Goal: Task Accomplishment & Management: Use online tool/utility

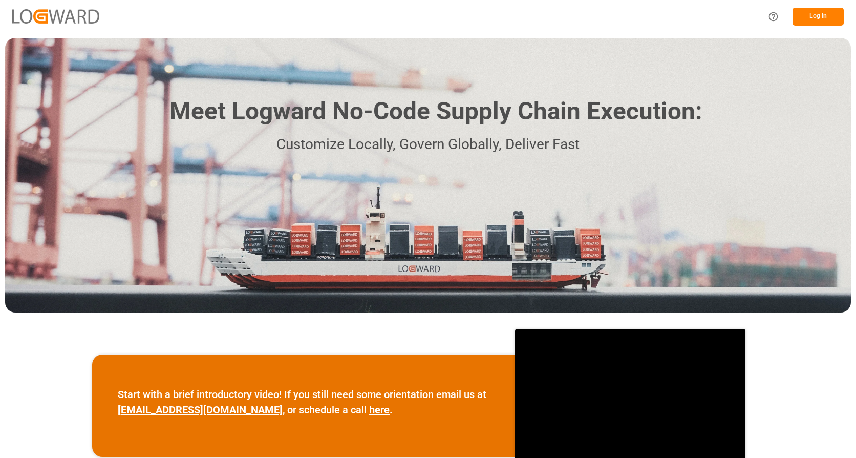
click at [834, 18] on button "Log In" at bounding box center [818, 17] width 51 height 18
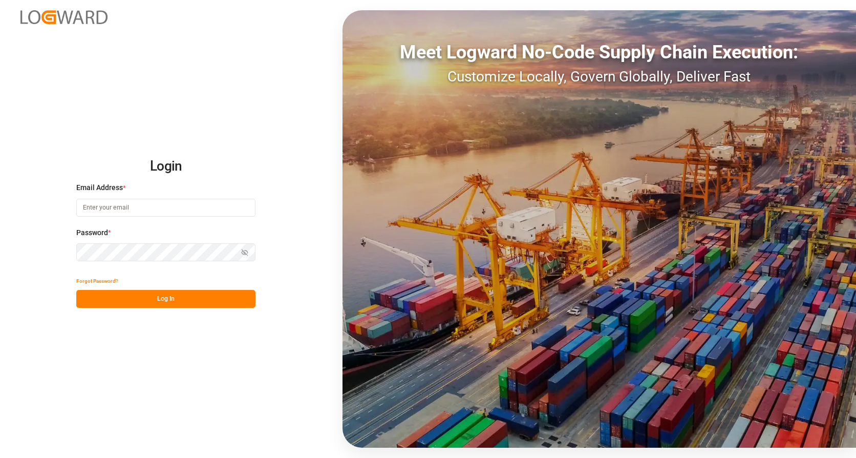
type input "[EMAIL_ADDRESS][DOMAIN_NAME]"
click at [172, 301] on button "Log In" at bounding box center [165, 299] width 179 height 18
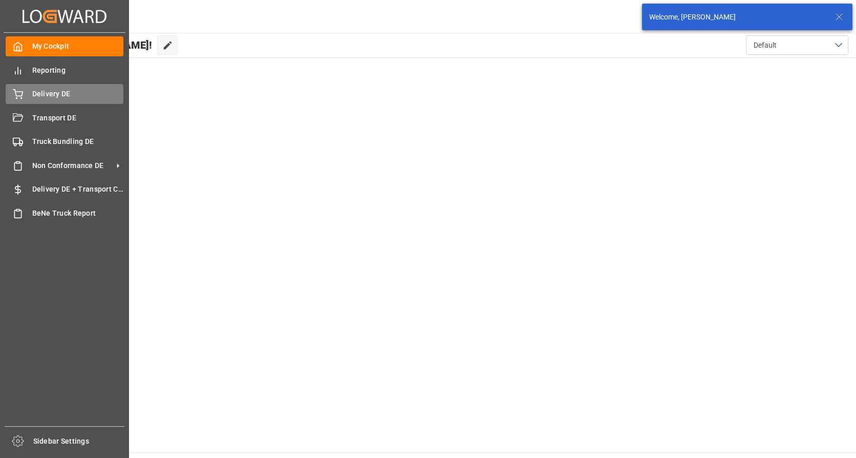
click at [20, 87] on div "Delivery DE Delivery DE" at bounding box center [65, 94] width 118 height 20
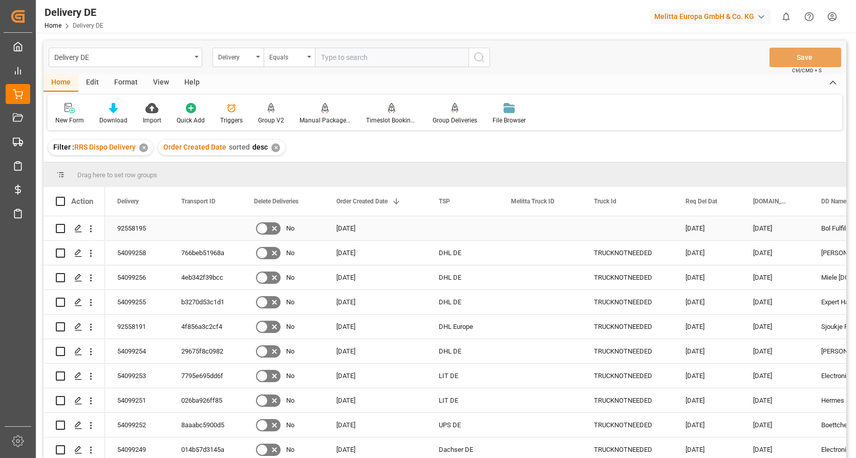
click at [59, 226] on input "Press Space to toggle row selection (unchecked)" at bounding box center [60, 228] width 9 height 9
checkbox input "true"
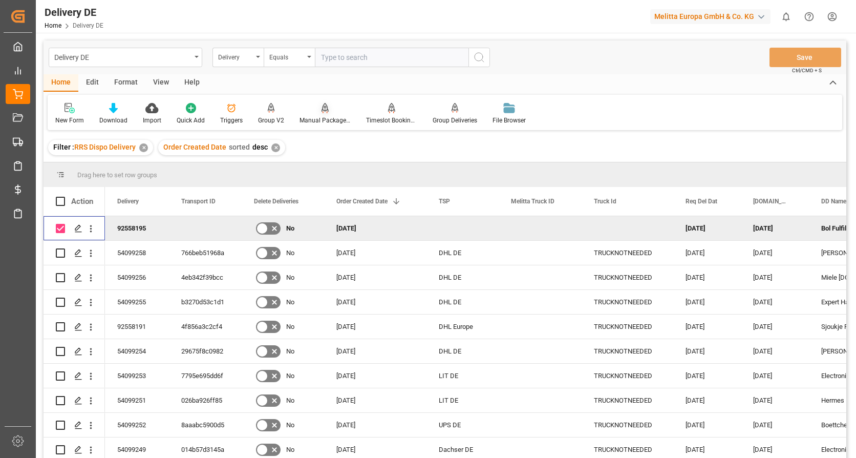
click at [308, 115] on div "Manual Package TypeDetermination" at bounding box center [325, 113] width 67 height 23
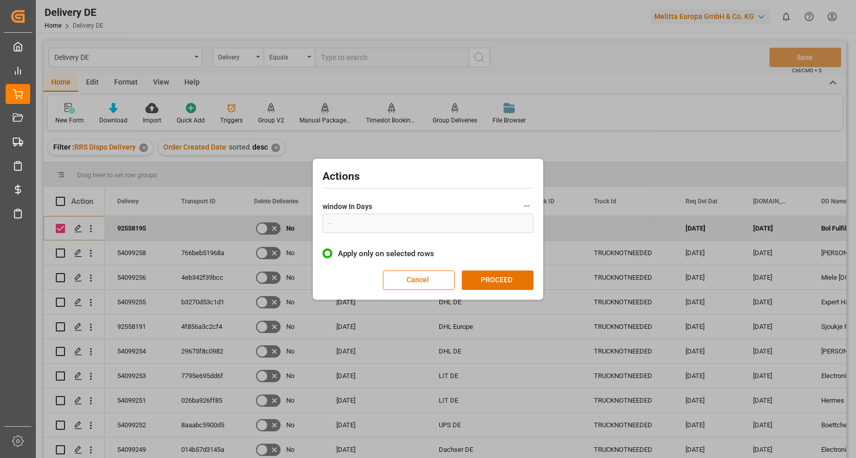
type input "1"
click at [522, 284] on button "PROCEED" at bounding box center [498, 279] width 72 height 19
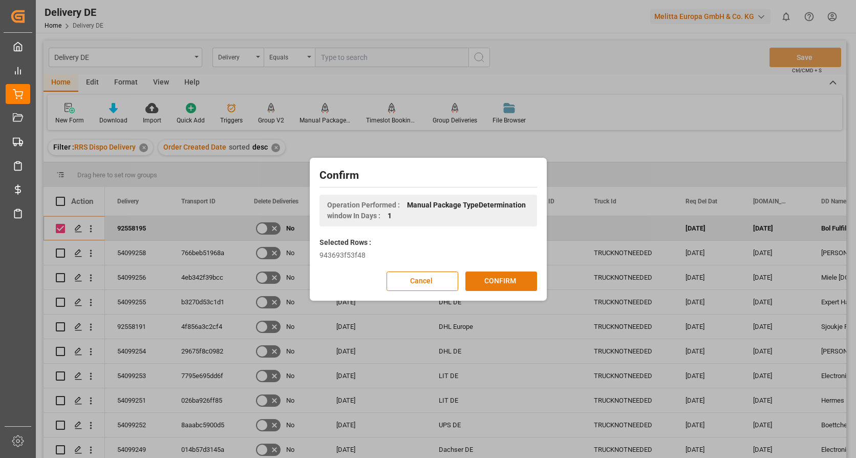
click at [505, 282] on button "CONFIRM" at bounding box center [501, 280] width 72 height 19
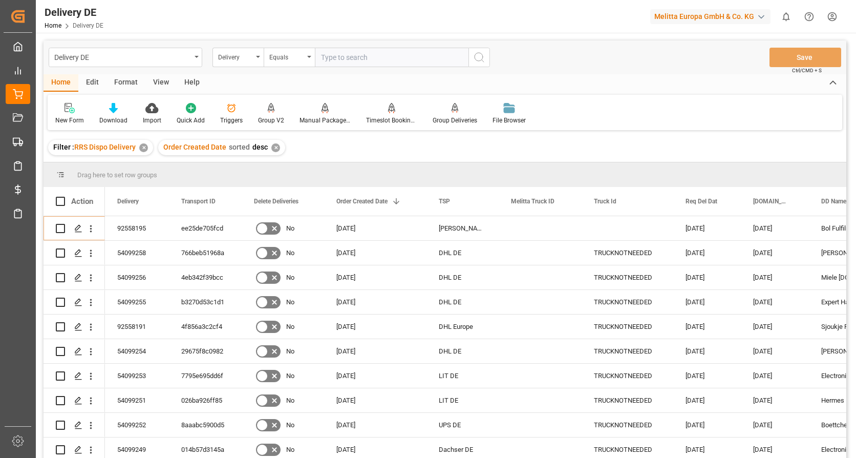
click at [833, 23] on html "Created by potrace 1.15, written by [PERSON_NAME] [DATE]-[DATE] Created by potr…" at bounding box center [428, 229] width 856 height 458
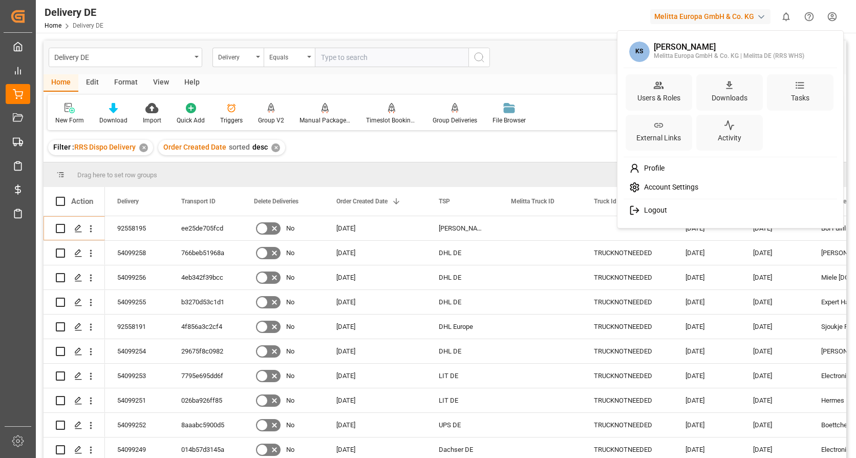
click at [646, 209] on span "Logout" at bounding box center [653, 210] width 27 height 9
